Goal: Information Seeking & Learning: Learn about a topic

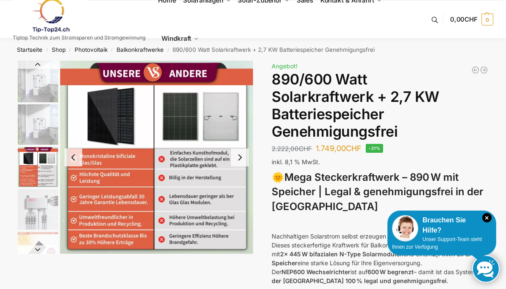
click at [31, 168] on img "3 / 12" at bounding box center [38, 167] width 40 height 40
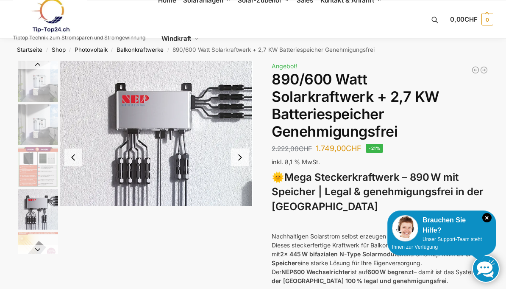
click at [31, 210] on img "4 / 12" at bounding box center [38, 209] width 40 height 40
click at [30, 246] on button "Next slide" at bounding box center [38, 249] width 40 height 8
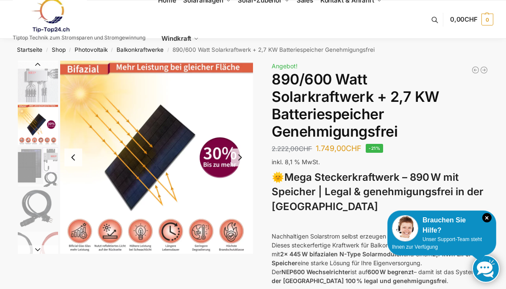
click at [31, 150] on img "6 / 12" at bounding box center [38, 167] width 40 height 40
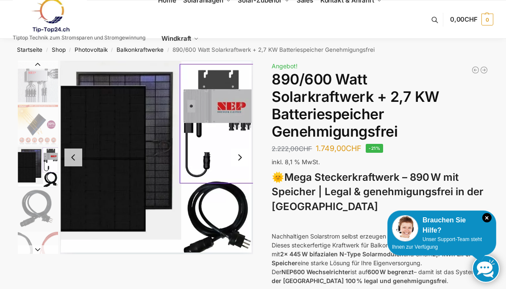
click at [31, 207] on img "7 / 12" at bounding box center [38, 209] width 40 height 40
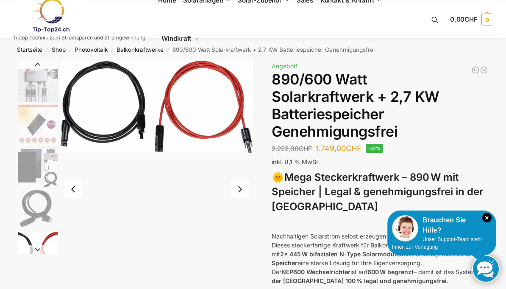
click at [34, 241] on img "8 / 12" at bounding box center [38, 252] width 40 height 40
click at [36, 201] on img "7 / 12" at bounding box center [38, 209] width 40 height 40
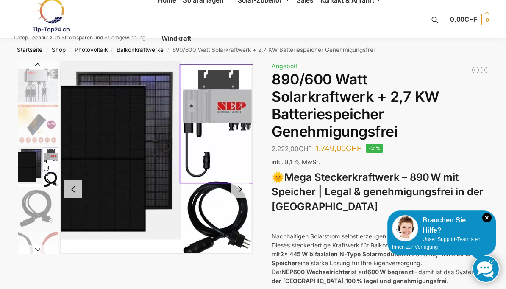
click at [34, 159] on img "6 / 12" at bounding box center [38, 167] width 40 height 40
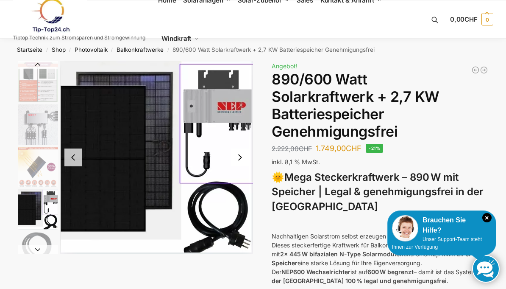
click at [30, 84] on img "3 / 12" at bounding box center [38, 82] width 40 height 40
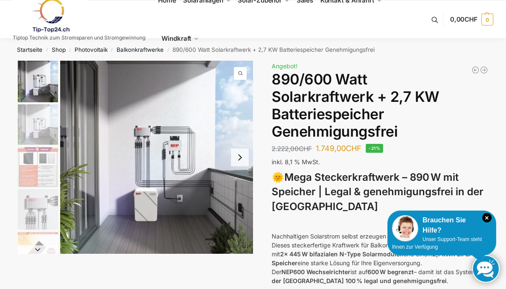
click at [32, 97] on img "1 / 12" at bounding box center [38, 82] width 40 height 42
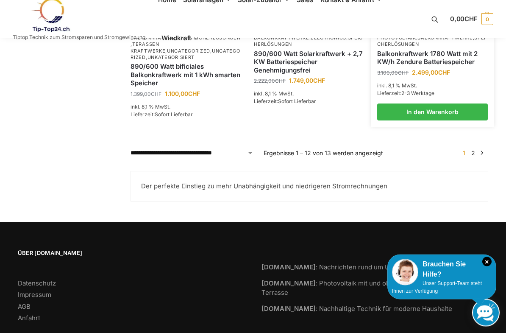
scroll to position [817, 0]
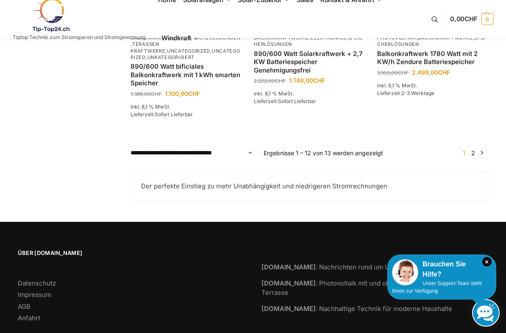
click at [483, 148] on link "→" at bounding box center [482, 152] width 6 height 9
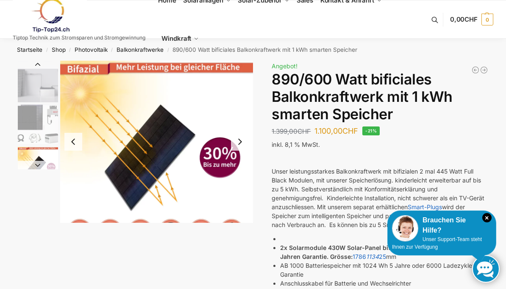
click at [31, 157] on img "3 / 7" at bounding box center [38, 167] width 40 height 40
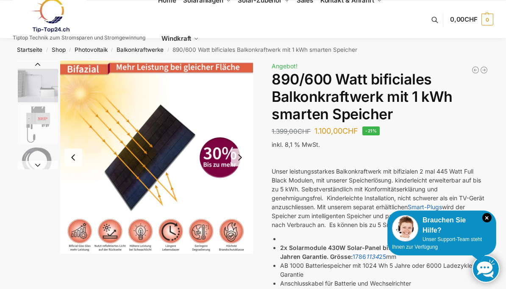
click at [36, 112] on img "5 / 7" at bounding box center [38, 124] width 40 height 40
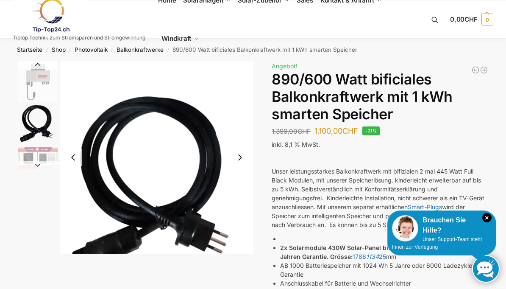
click at [34, 125] on img "6 / 7" at bounding box center [38, 124] width 40 height 40
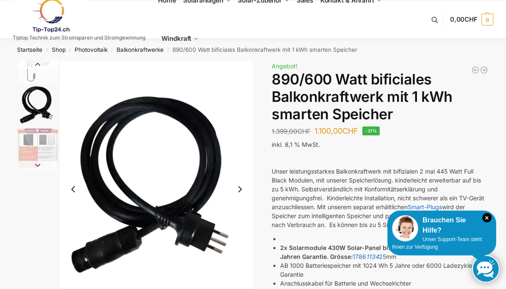
click at [28, 141] on img "7 / 7" at bounding box center [38, 148] width 40 height 40
